Goal: Task Accomplishment & Management: Use online tool/utility

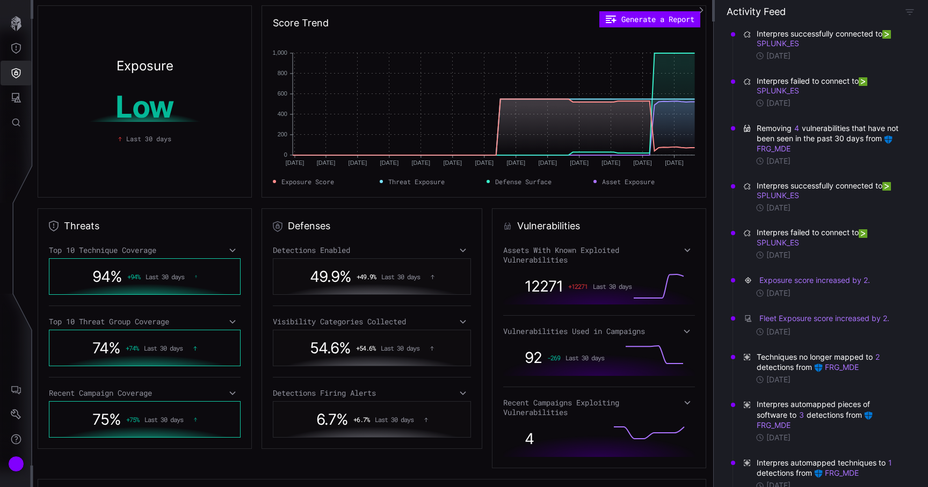
click at [18, 77] on icon "Defense Surface" at bounding box center [16, 73] width 9 height 10
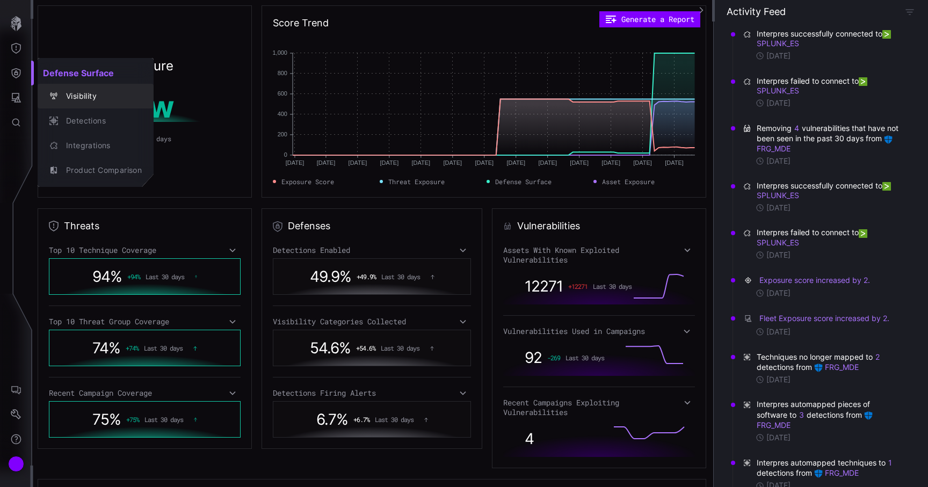
click at [86, 100] on div "Visibility" at bounding box center [101, 96] width 81 height 13
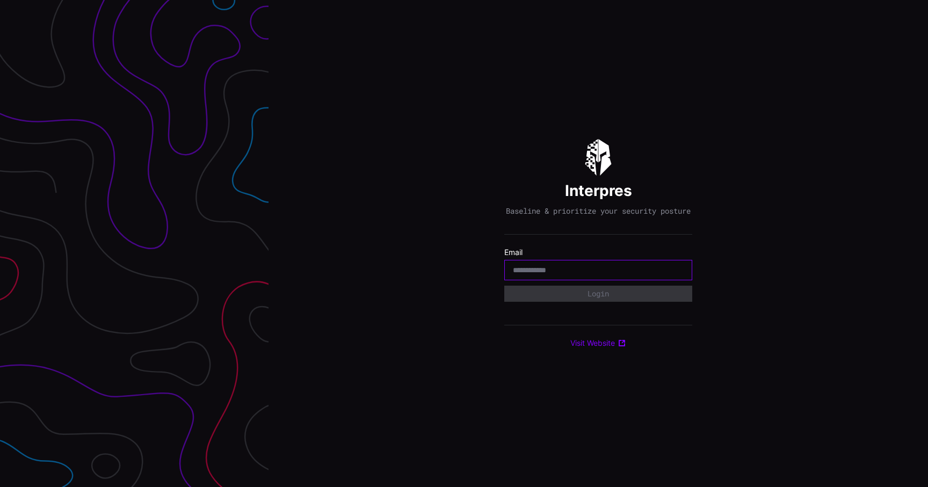
type input "**********"
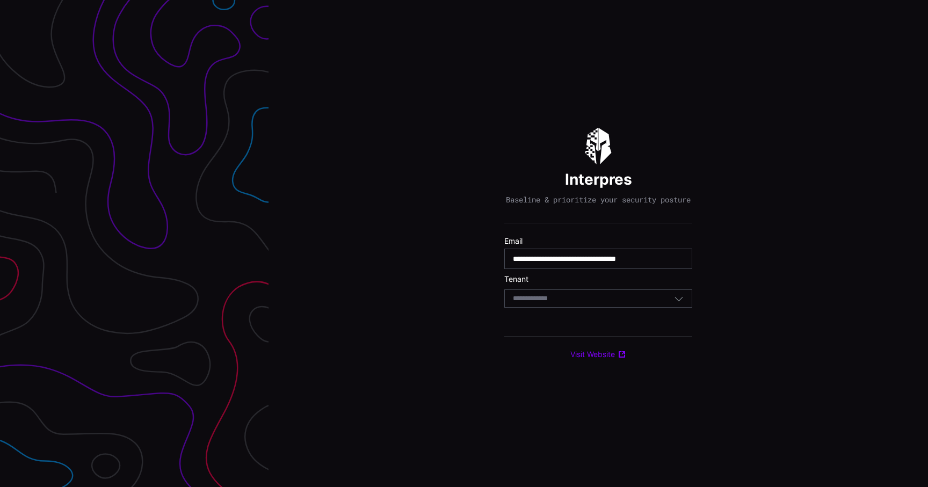
click at [583, 294] on section "Tenant Select Tenant" at bounding box center [598, 291] width 188 height 33
click at [582, 298] on div "Select Tenant" at bounding box center [598, 299] width 188 height 18
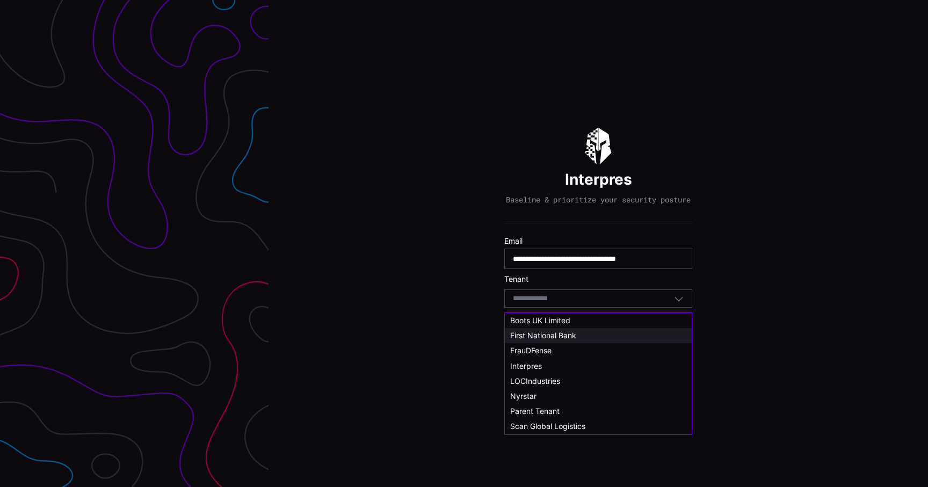
click at [575, 336] on span "First National Bank" at bounding box center [543, 335] width 66 height 9
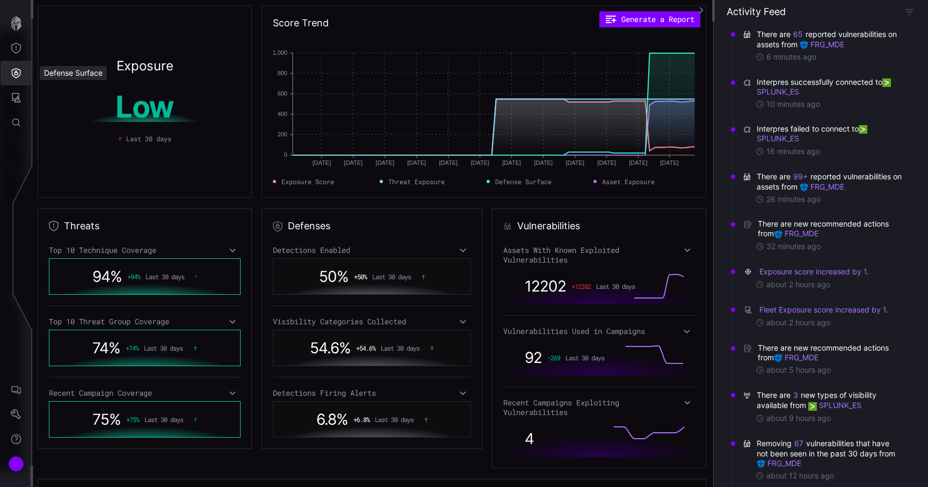
click at [9, 69] on button "Defense Surface" at bounding box center [16, 73] width 31 height 25
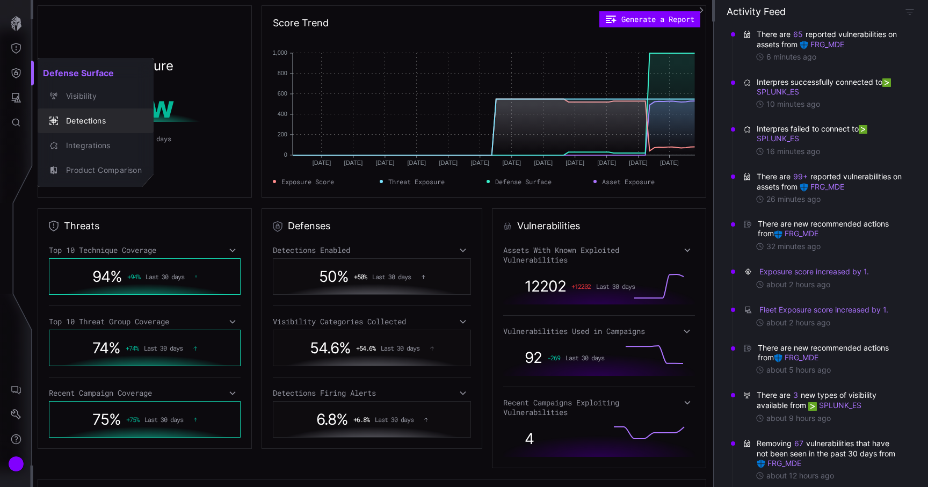
click at [68, 115] on div "Detections" at bounding box center [101, 120] width 81 height 13
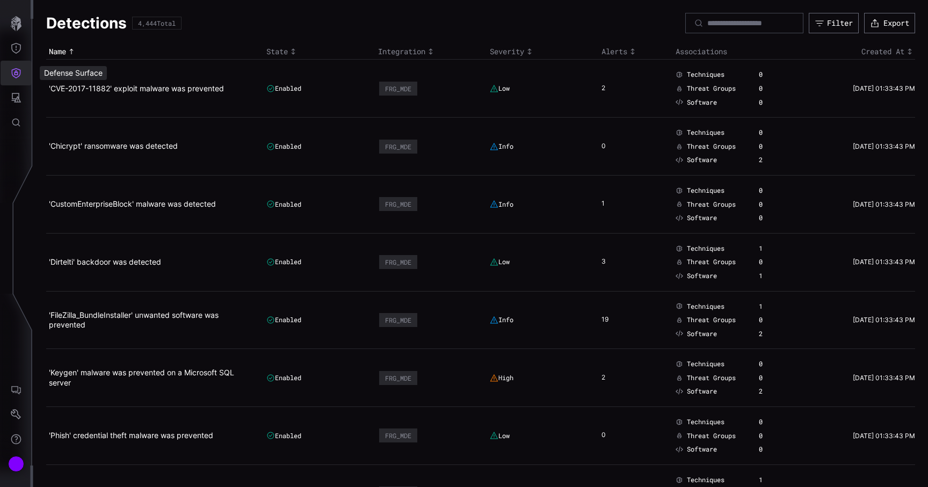
click at [19, 71] on icon "Defense Surface" at bounding box center [16, 73] width 11 height 11
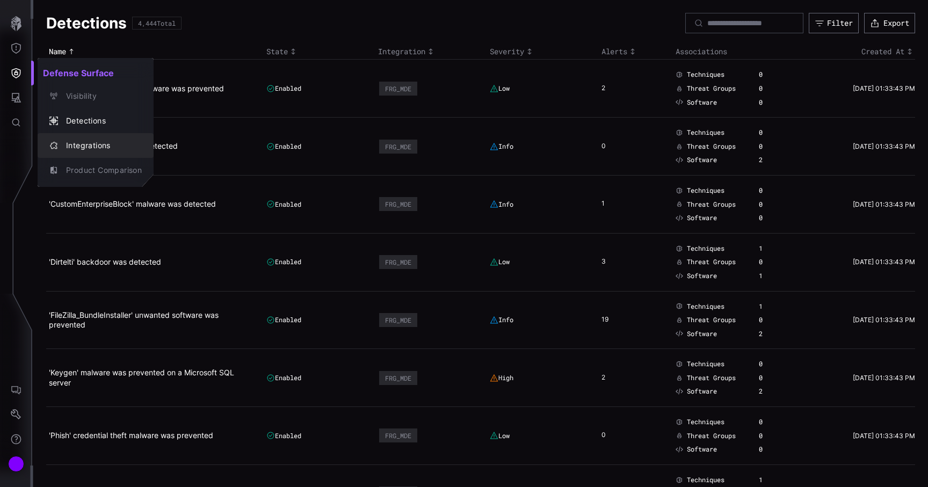
click at [76, 140] on div "Integrations" at bounding box center [101, 145] width 81 height 13
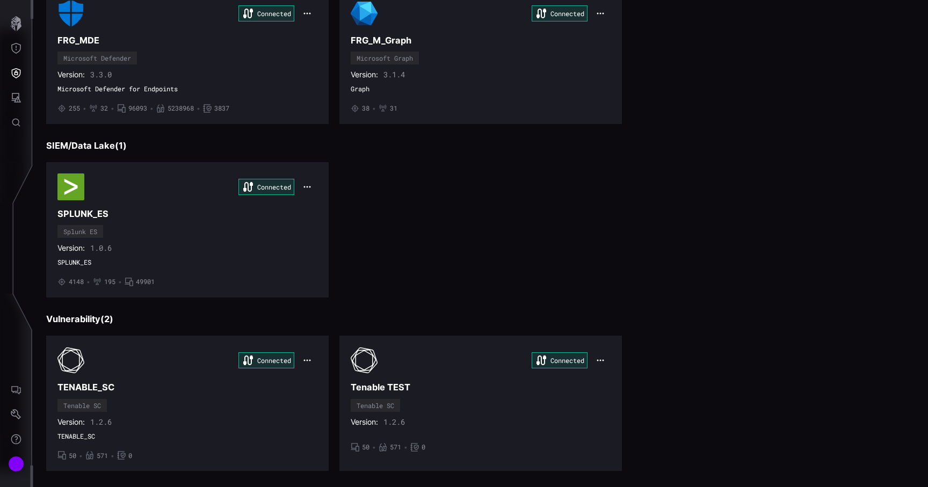
scroll to position [136, 0]
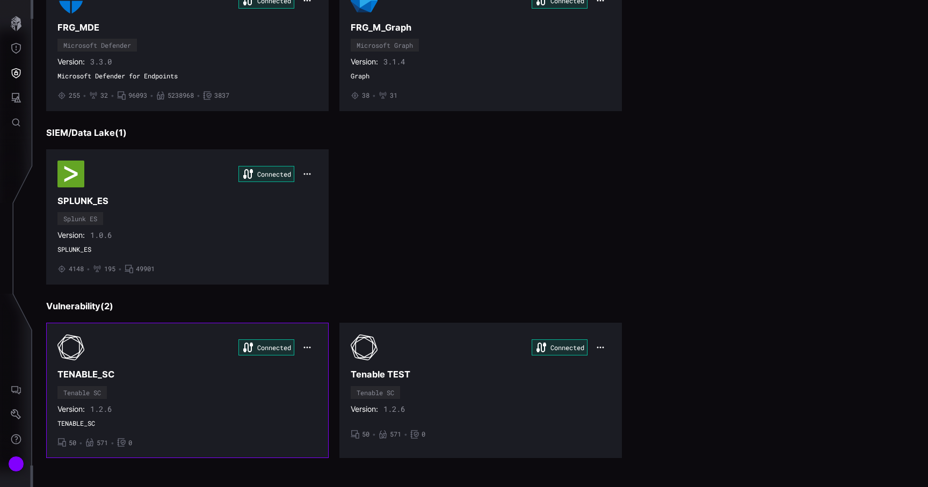
click at [223, 375] on h3 "TENABLE_SC" at bounding box center [187, 374] width 260 height 11
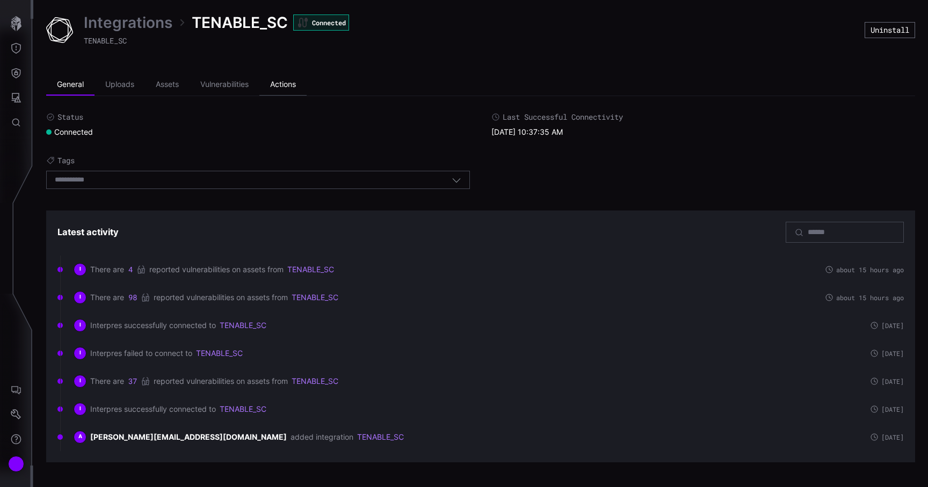
click at [288, 78] on li "Actions" at bounding box center [282, 84] width 47 height 21
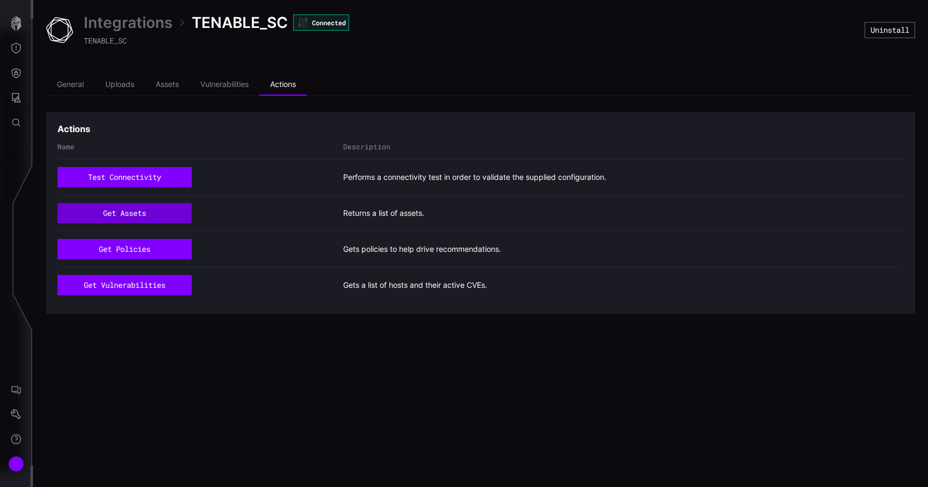
click at [159, 211] on button "get assets" at bounding box center [124, 213] width 134 height 20
